Goal: Information Seeking & Learning: Learn about a topic

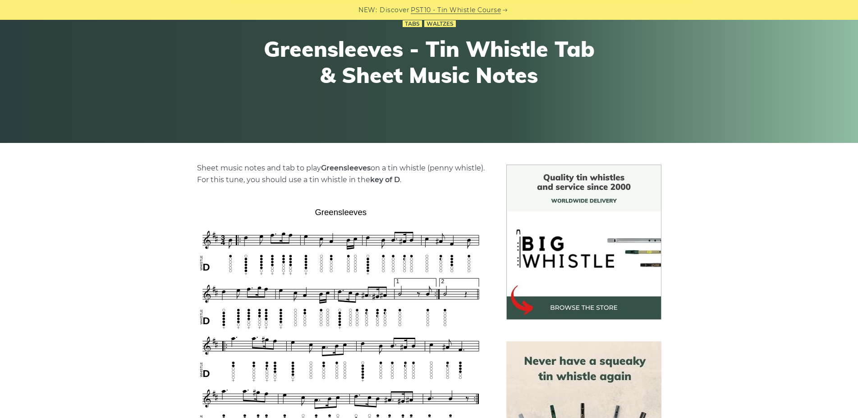
scroll to position [184, 0]
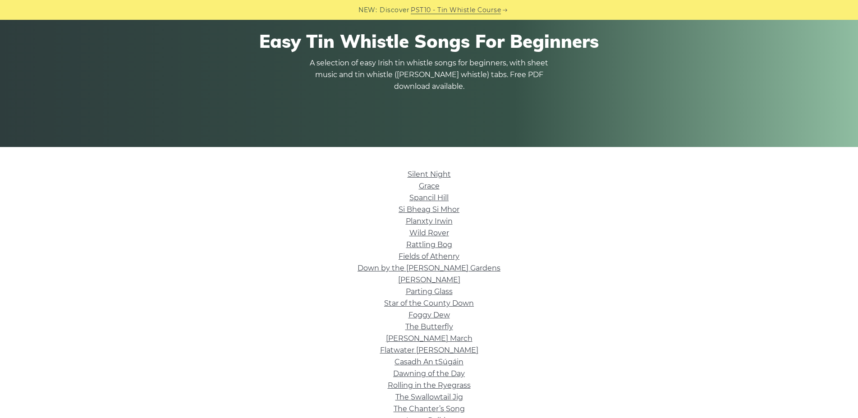
scroll to position [92, 0]
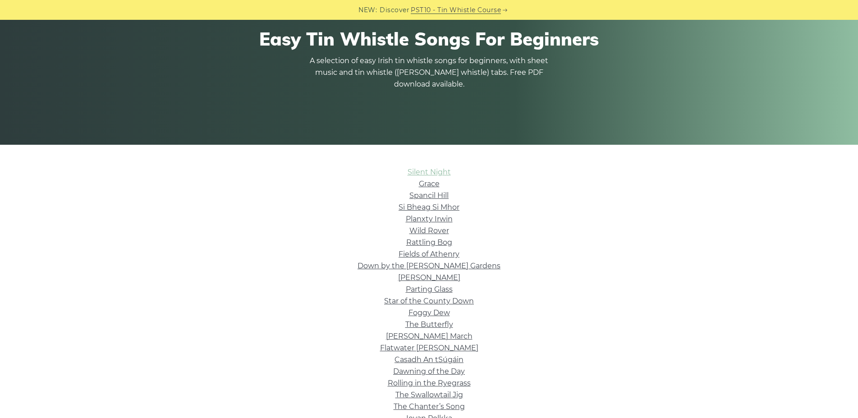
click at [432, 170] on link "Silent Night" at bounding box center [429, 172] width 43 height 9
drag, startPoint x: 433, startPoint y: 291, endPoint x: 440, endPoint y: 288, distance: 6.9
click at [433, 291] on link "Parting Glass" at bounding box center [429, 289] width 47 height 9
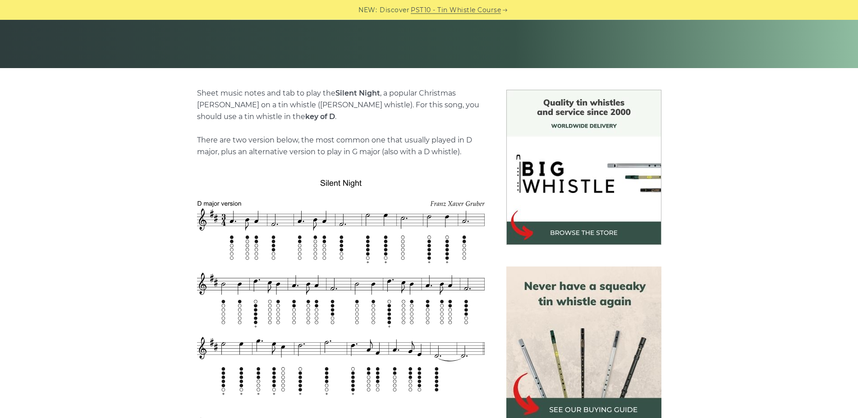
scroll to position [184, 0]
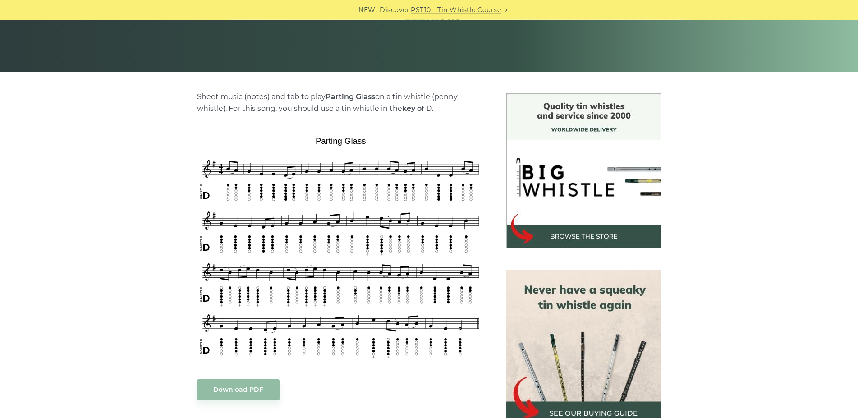
scroll to position [184, 0]
